Goal: Task Accomplishment & Management: Complete application form

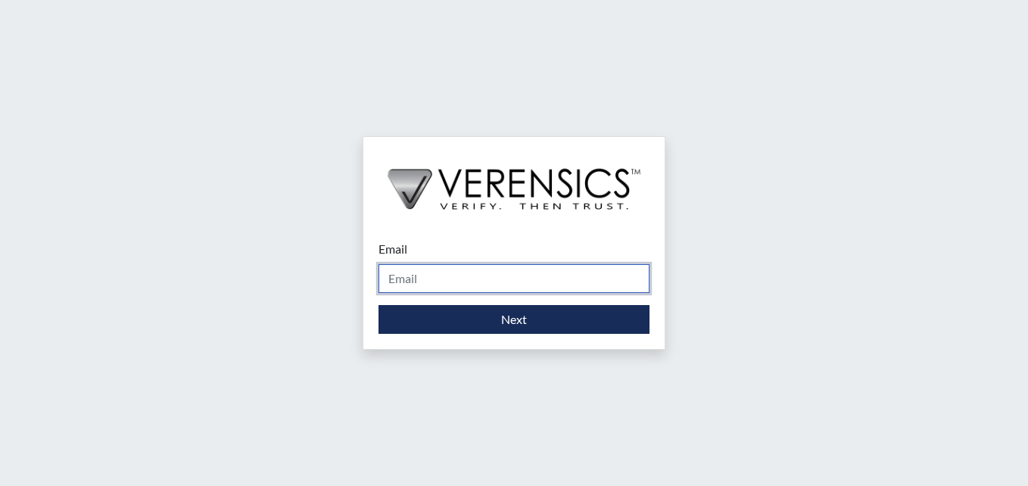
click at [430, 271] on input "Email" at bounding box center [514, 278] width 271 height 29
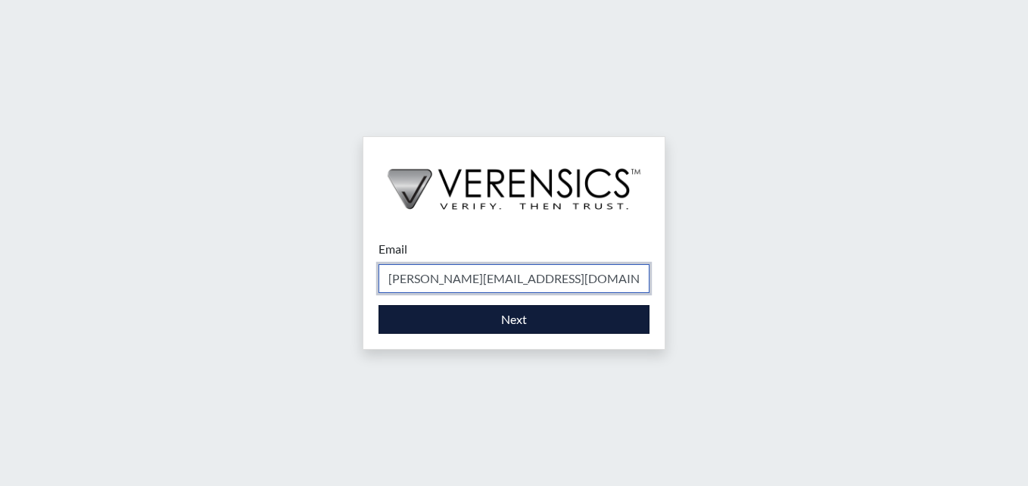
type input "[PERSON_NAME][EMAIL_ADDRESS][DOMAIN_NAME]"
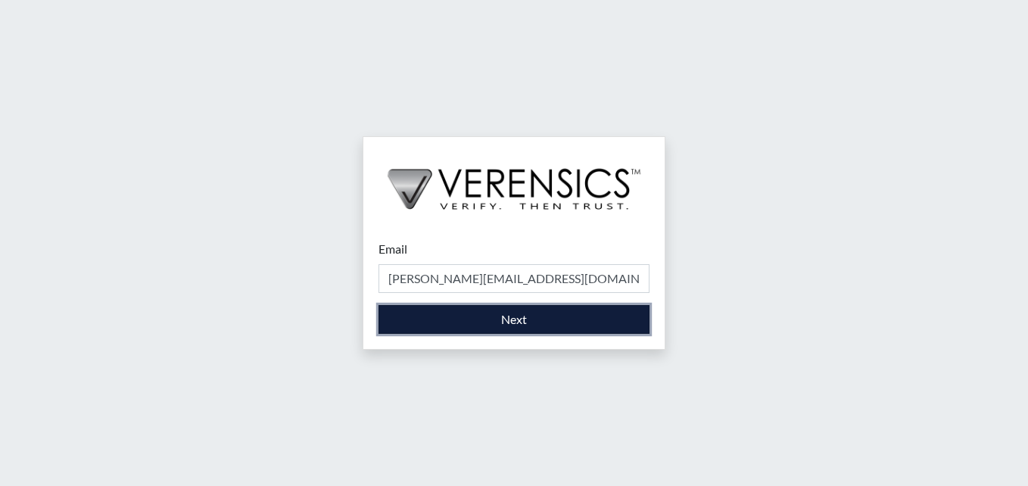
click at [451, 312] on button "Next" at bounding box center [514, 319] width 271 height 29
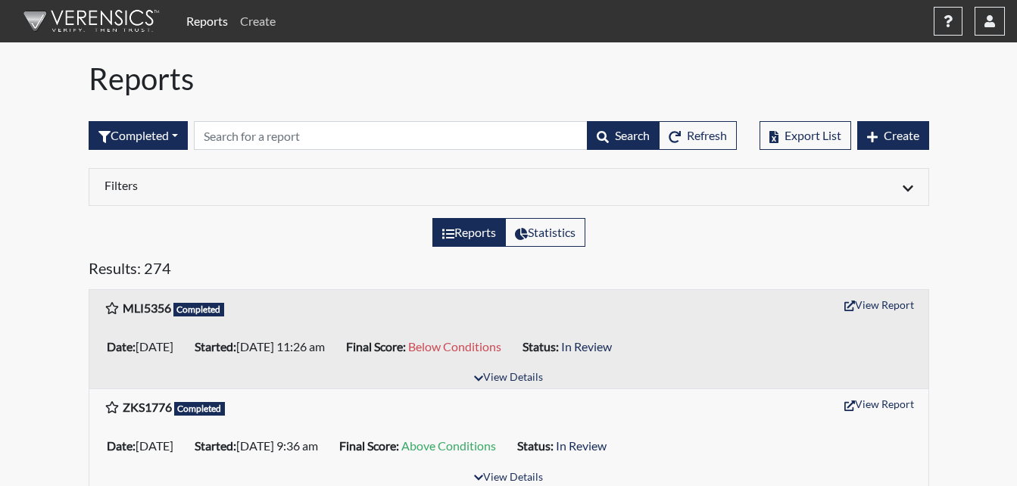
click at [258, 23] on link "Create" at bounding box center [258, 21] width 48 height 30
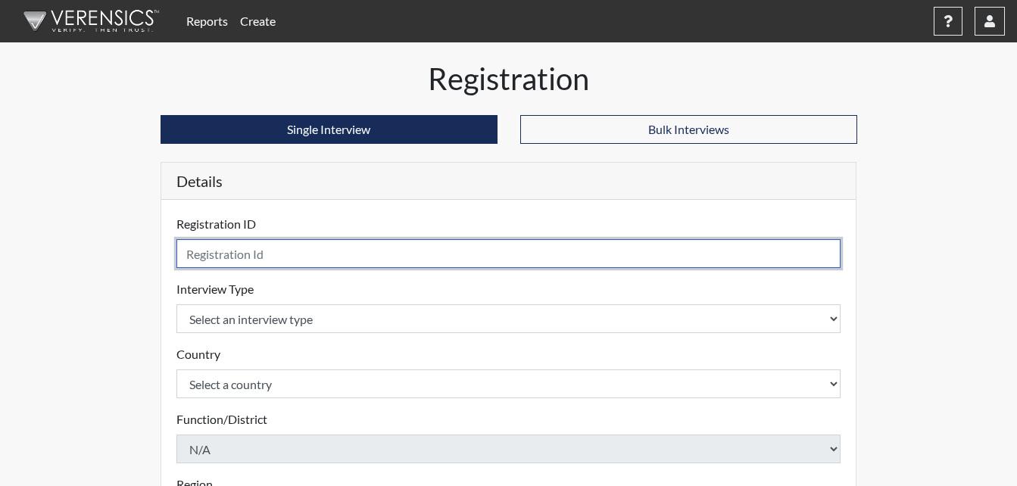
click at [221, 257] on input "text" at bounding box center [508, 253] width 665 height 29
type input "ARS0277"
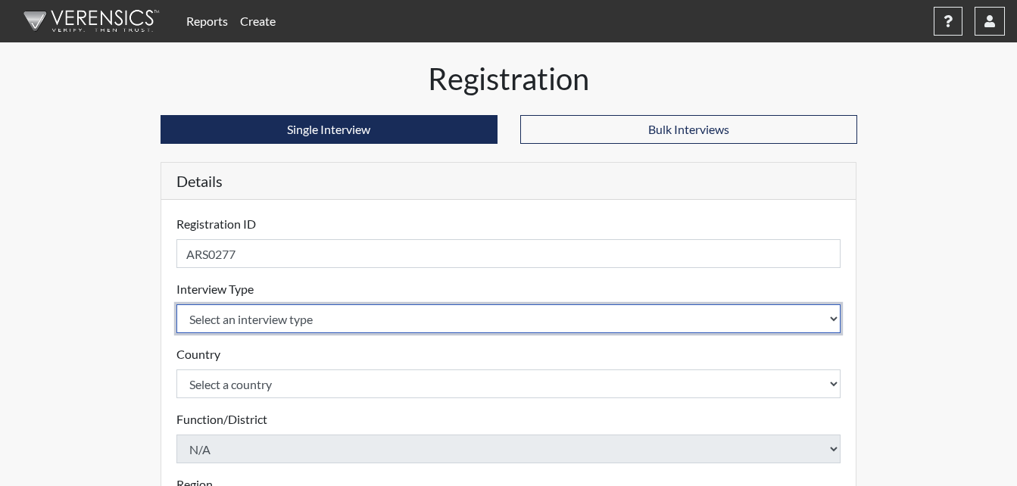
click at [210, 319] on select "Select an interview type Corrections Pre-Employment" at bounding box center [508, 318] width 665 height 29
select select "ff733e93-e1bf-11ea-9c9f-0eff0cf7eb8f"
click at [176, 304] on select "Select an interview type Corrections Pre-Employment" at bounding box center [508, 318] width 665 height 29
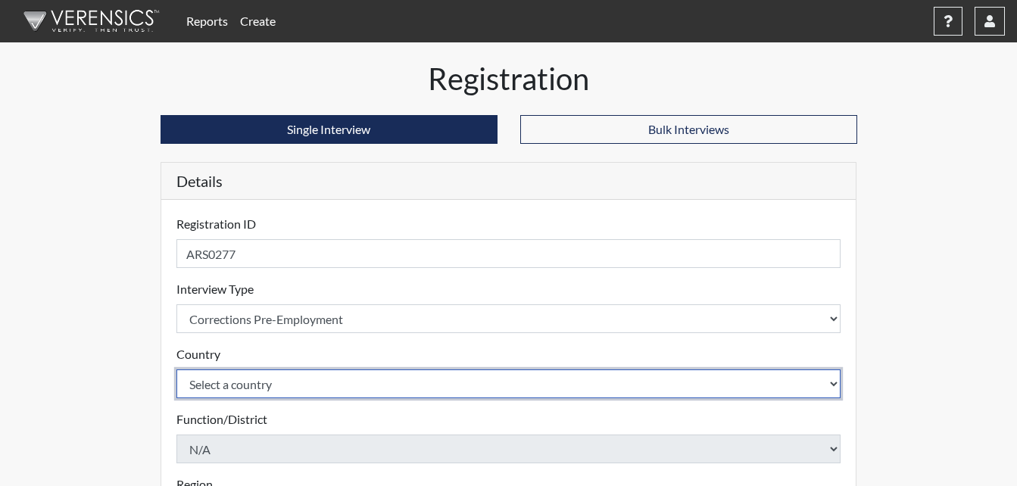
click at [235, 388] on select "Select a country [GEOGRAPHIC_DATA] [GEOGRAPHIC_DATA]" at bounding box center [508, 383] width 665 height 29
select select "united-states-of-[GEOGRAPHIC_DATA]"
click at [176, 369] on select "Select a country [GEOGRAPHIC_DATA] [GEOGRAPHIC_DATA]" at bounding box center [508, 383] width 665 height 29
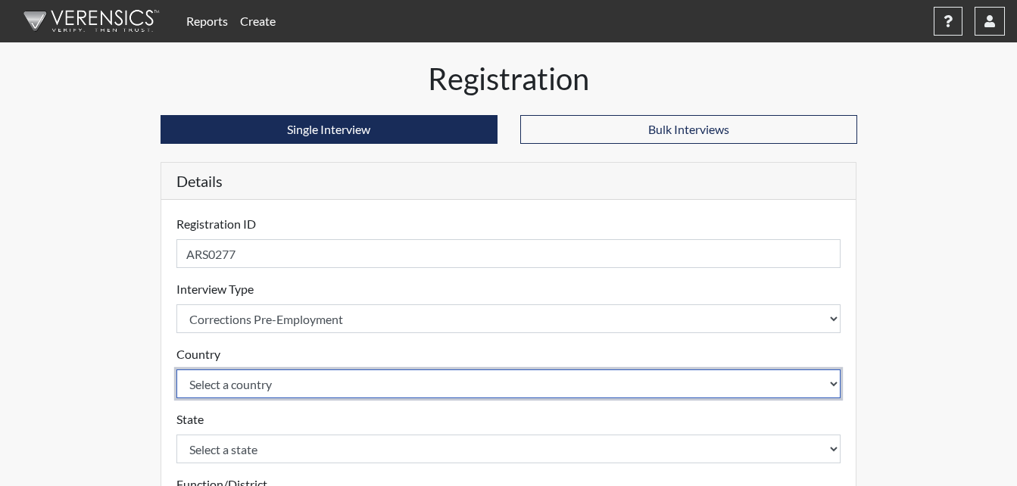
scroll to position [151, 0]
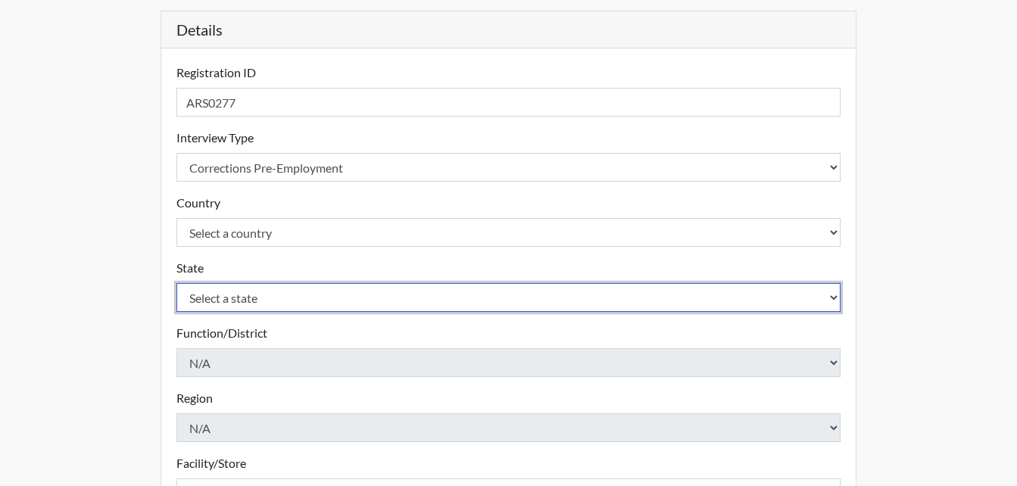
click at [231, 304] on select "Select a state [US_STATE] [US_STATE] [US_STATE] [US_STATE] [US_STATE] [US_STATE…" at bounding box center [508, 297] width 665 height 29
select select "GA"
click at [176, 283] on select "Select a state [US_STATE] [US_STATE] [US_STATE] [US_STATE] [US_STATE] [US_STATE…" at bounding box center [508, 297] width 665 height 29
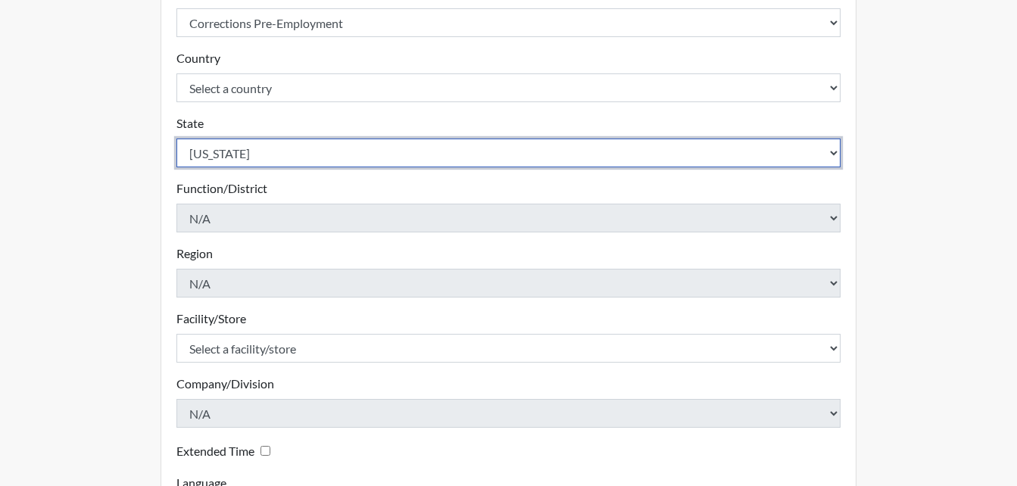
scroll to position [303, 0]
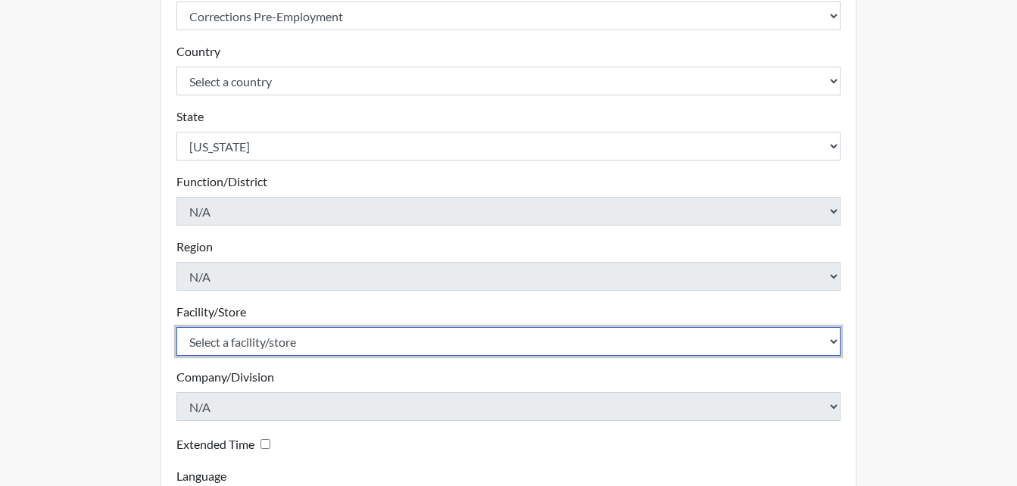
click at [267, 344] on select "Select a facility/store [PERSON_NAME]" at bounding box center [508, 341] width 665 height 29
select select "6cac2b59-3591-4b40-b097-ccfdafc86ef1"
click at [176, 327] on select "Select a facility/store [PERSON_NAME]" at bounding box center [508, 341] width 665 height 29
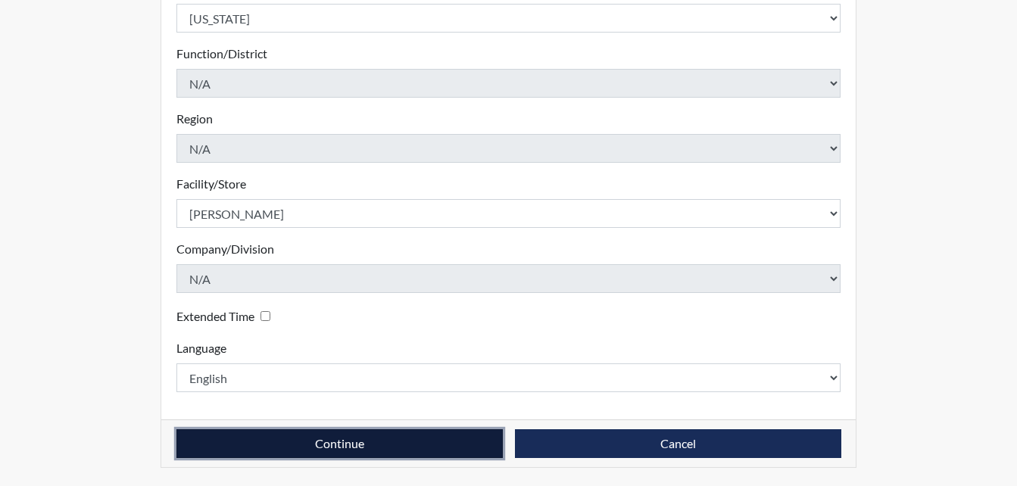
click at [391, 443] on button "Continue" at bounding box center [339, 443] width 326 height 29
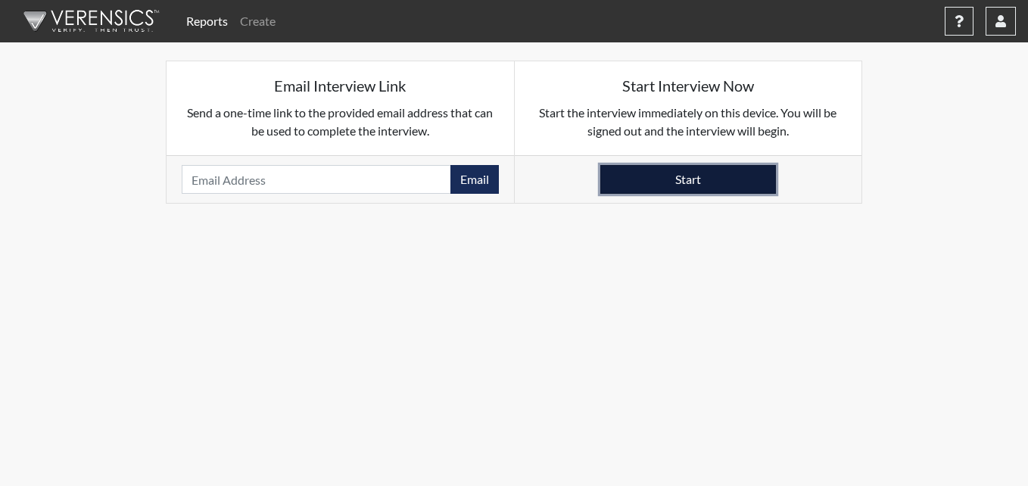
click at [645, 182] on button "Start" at bounding box center [688, 179] width 176 height 29
